Goal: Find specific page/section: Find specific page/section

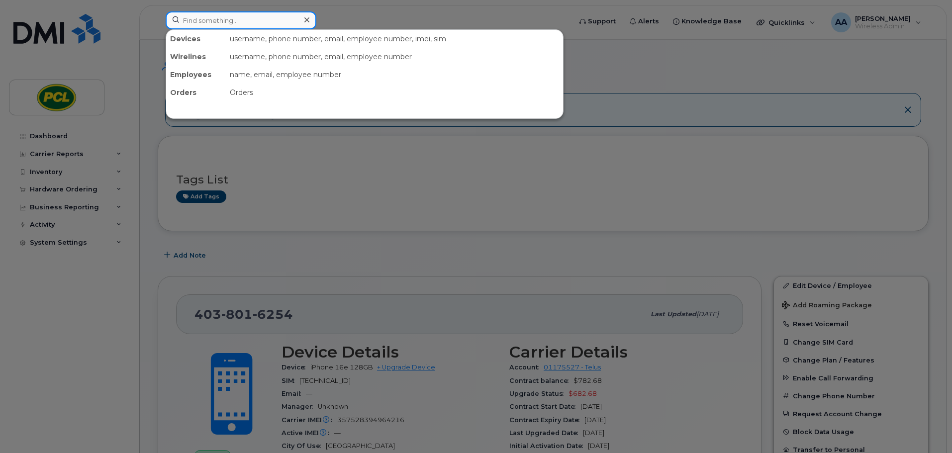
click at [211, 19] on input at bounding box center [241, 20] width 151 height 18
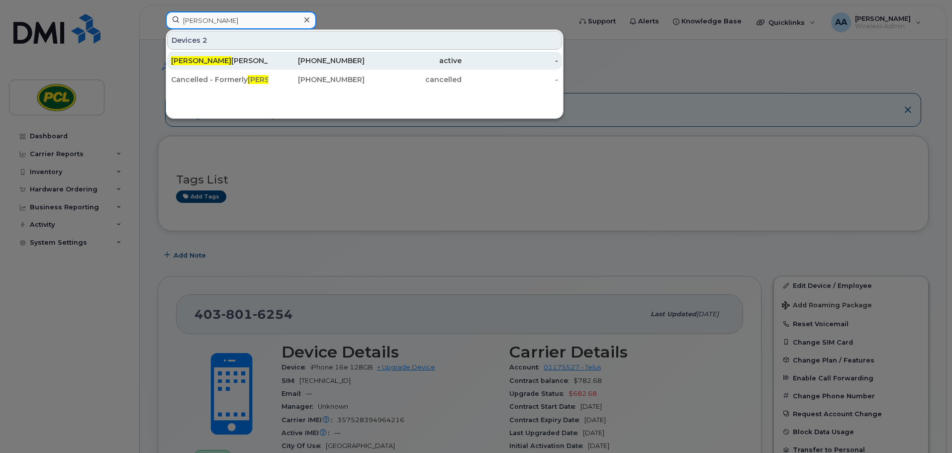
type input "[PERSON_NAME]"
click at [222, 55] on div "[PERSON_NAME]" at bounding box center [219, 61] width 97 height 18
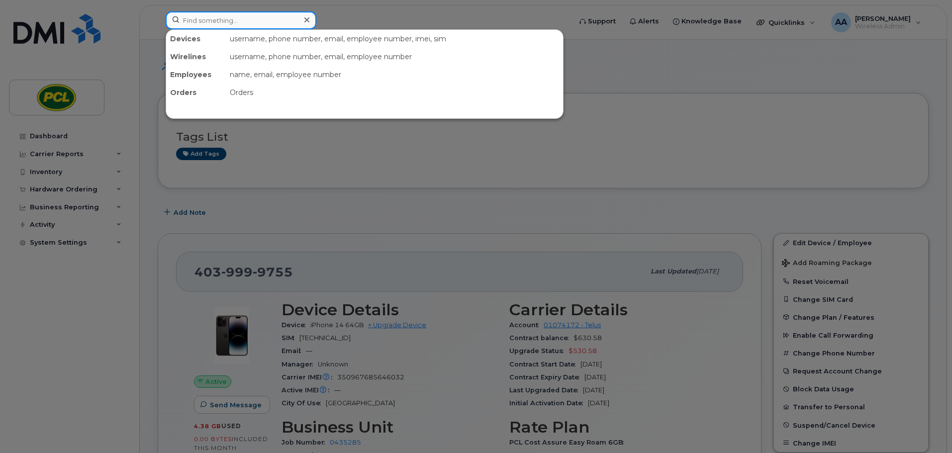
click at [233, 23] on input at bounding box center [241, 20] width 151 height 18
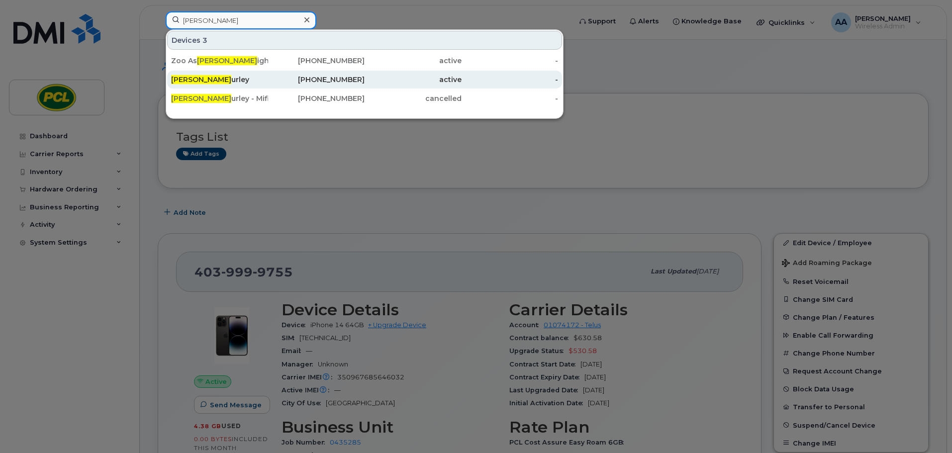
type input "ian h"
click at [226, 84] on div "Ian H urley" at bounding box center [219, 80] width 97 height 10
